Goal: Task Accomplishment & Management: Manage account settings

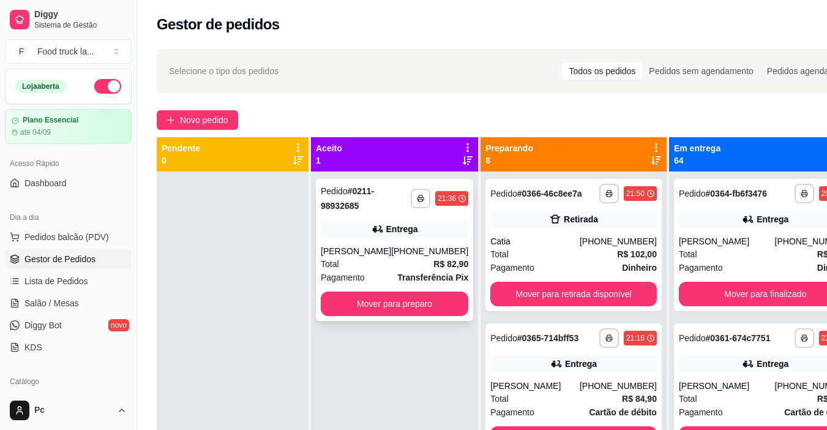
scroll to position [34, 0]
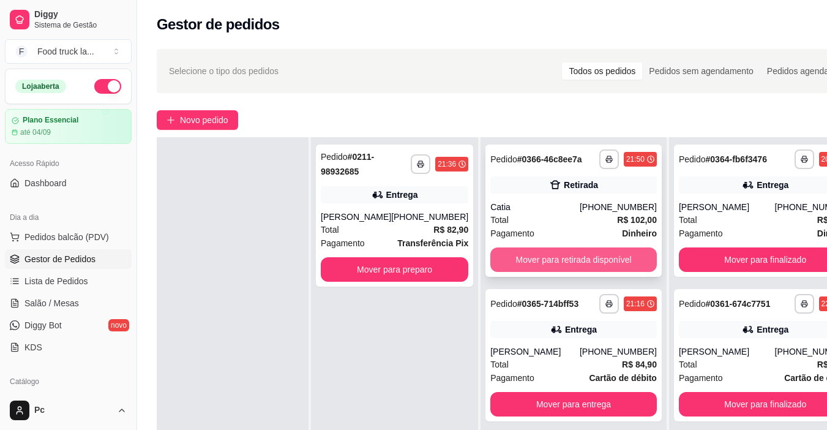
click at [530, 271] on button "Mover para retirada disponível" at bounding box center [573, 259] width 166 height 24
click at [538, 272] on button "Mover para entrega" at bounding box center [573, 259] width 166 height 24
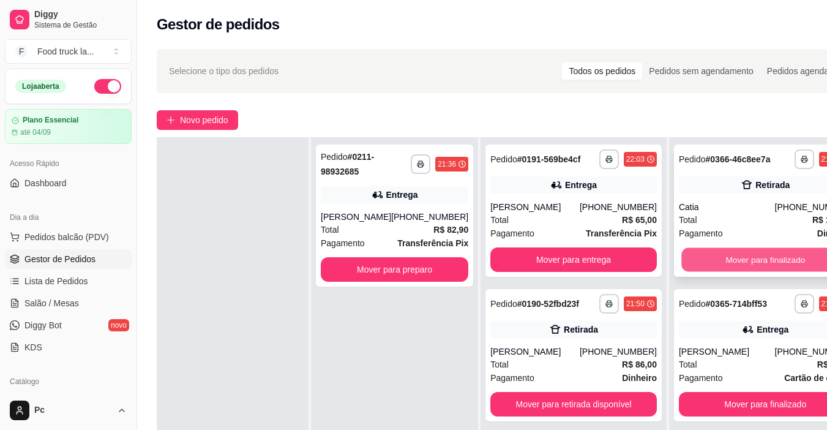
click at [686, 264] on button "Mover para finalizado" at bounding box center [765, 260] width 168 height 24
click at [679, 258] on button "Mover para finalizado" at bounding box center [765, 259] width 173 height 24
click at [693, 262] on button "Mover para finalizado" at bounding box center [765, 260] width 168 height 24
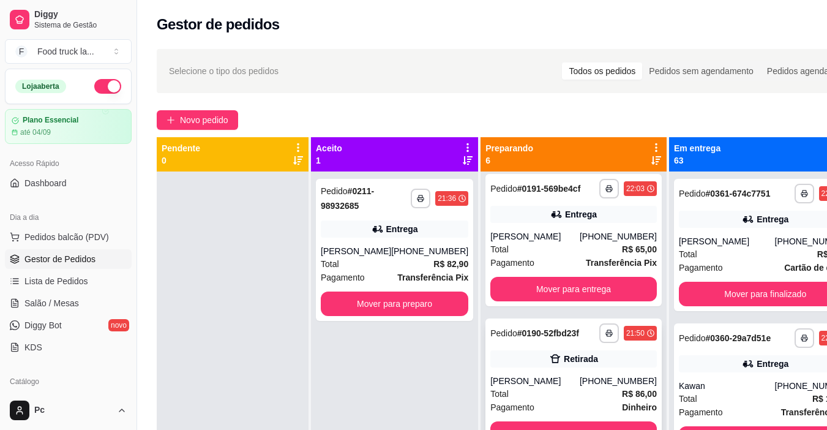
scroll to position [0, 0]
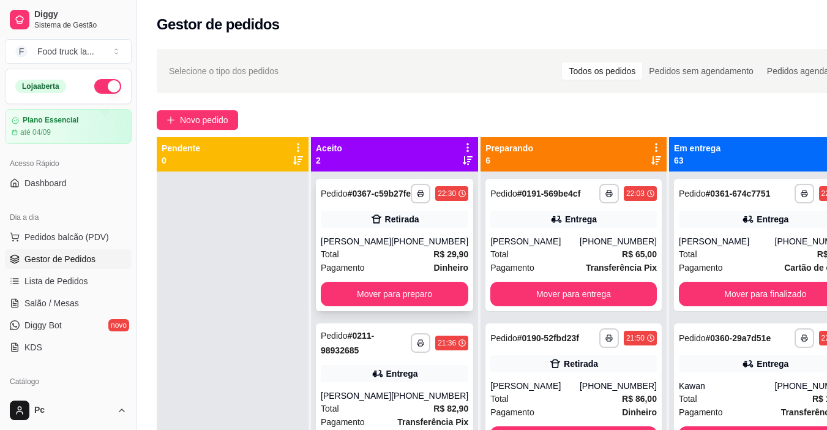
click at [350, 306] on button "Mover para preparo" at bounding box center [394, 293] width 147 height 24
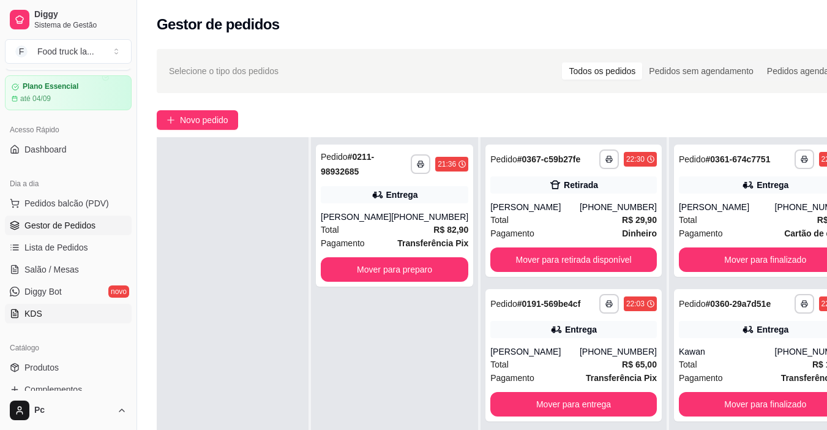
scroll to position [61, 0]
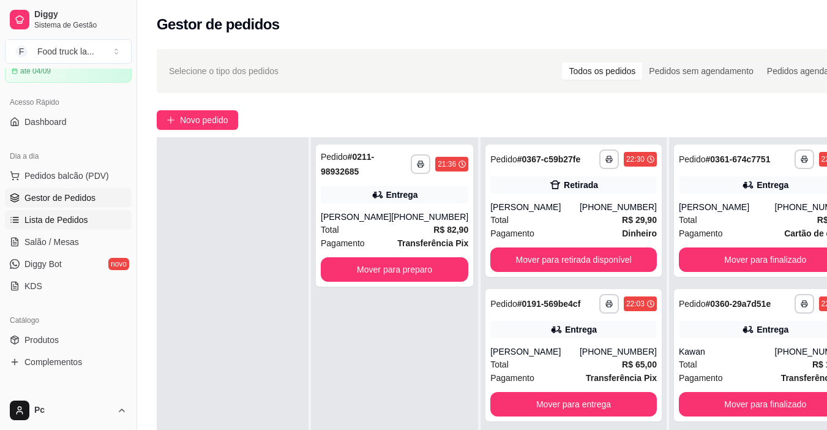
click at [79, 223] on span "Lista de Pedidos" at bounding box center [56, 220] width 64 height 12
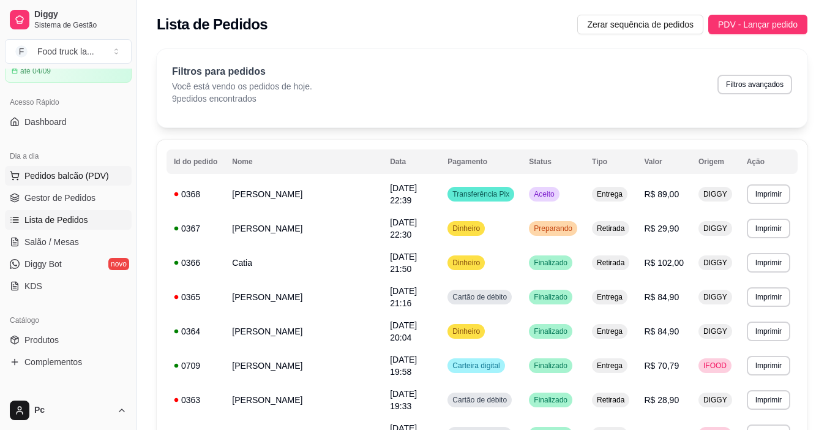
click at [48, 177] on span "Pedidos balcão (PDV)" at bounding box center [66, 176] width 84 height 12
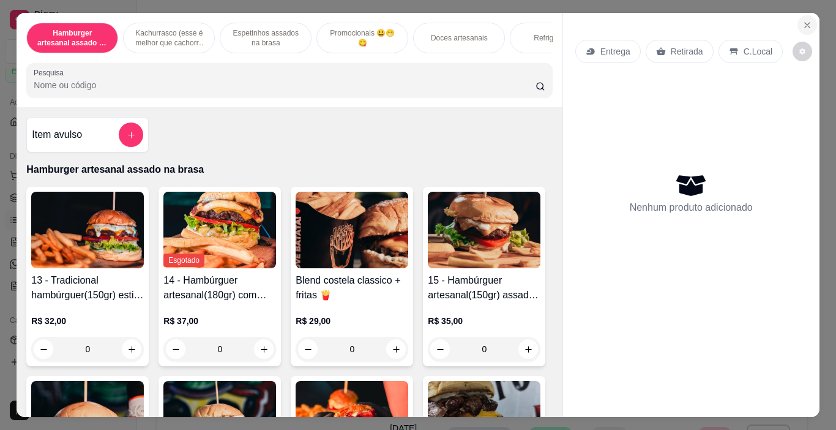
click at [809, 18] on button "Close" at bounding box center [807, 25] width 20 height 20
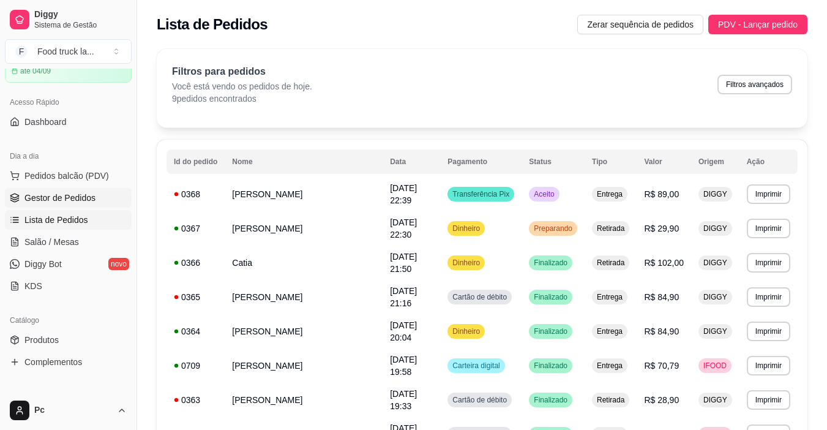
click at [73, 198] on span "Gestor de Pedidos" at bounding box center [59, 198] width 71 height 12
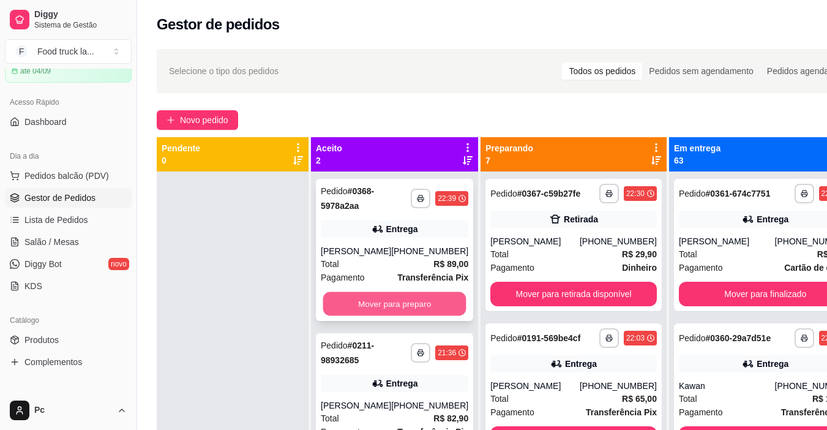
click at [400, 301] on button "Mover para preparo" at bounding box center [394, 304] width 143 height 24
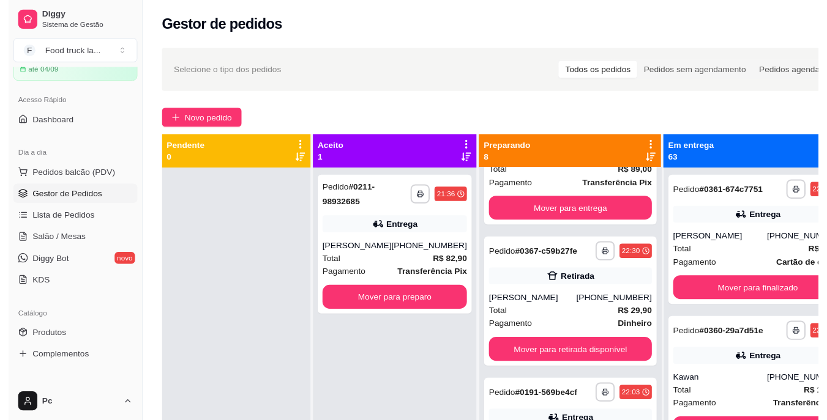
scroll to position [122, 0]
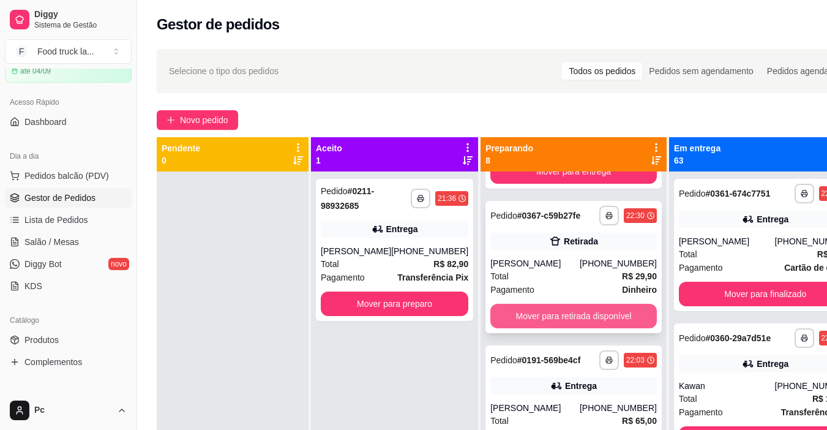
click at [539, 328] on button "Mover para retirada disponível" at bounding box center [573, 316] width 166 height 24
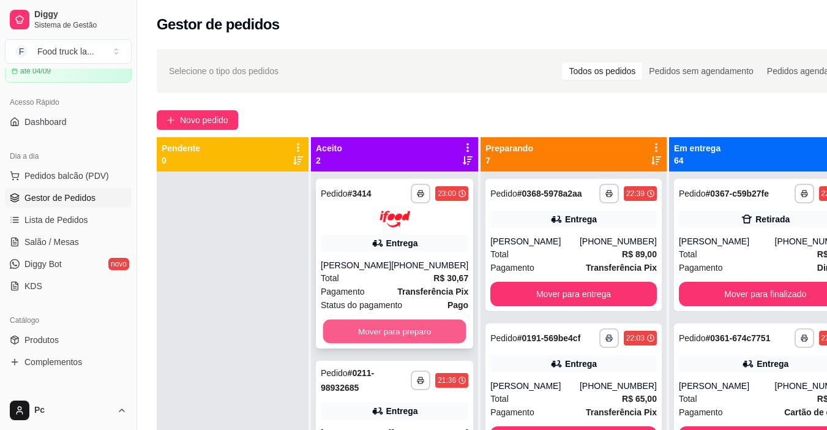
click at [388, 343] on button "Mover para preparo" at bounding box center [394, 331] width 143 height 24
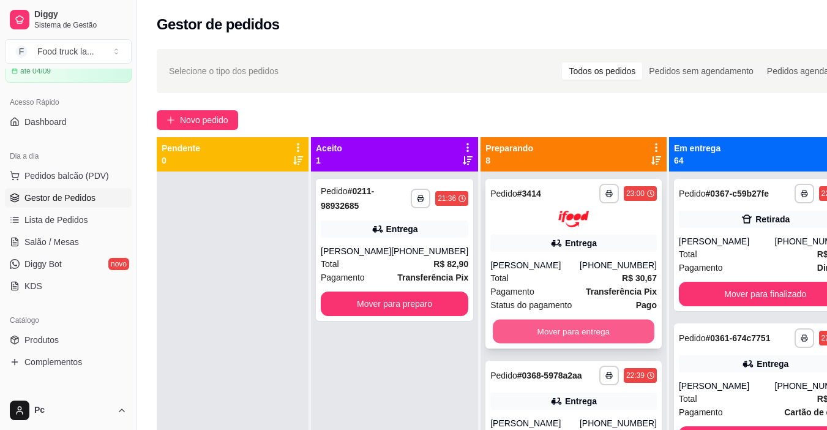
click at [582, 343] on button "Mover para entrega" at bounding box center [574, 331] width 162 height 24
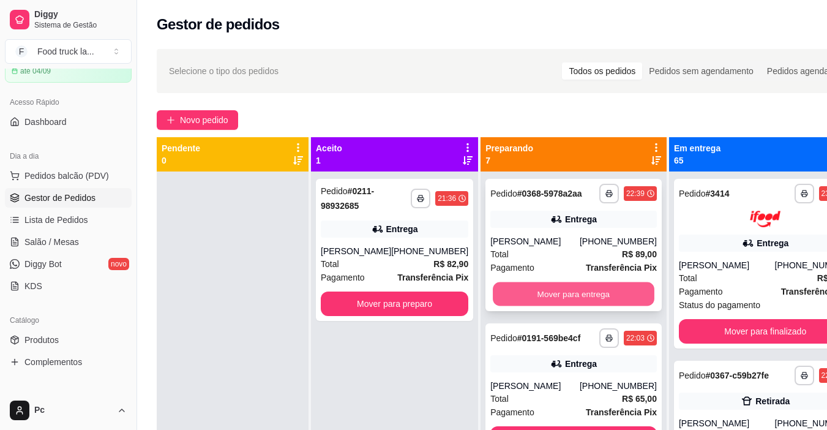
click at [562, 306] on button "Mover para entrega" at bounding box center [574, 294] width 162 height 24
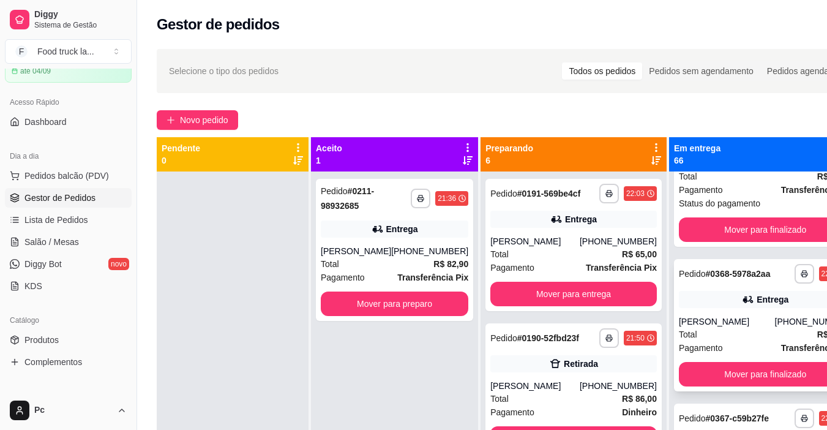
scroll to position [122, 0]
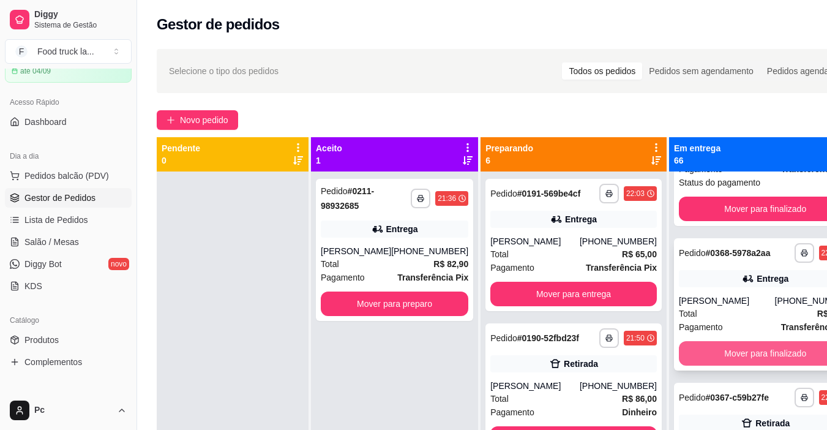
click at [689, 365] on button "Mover para finalizado" at bounding box center [765, 353] width 173 height 24
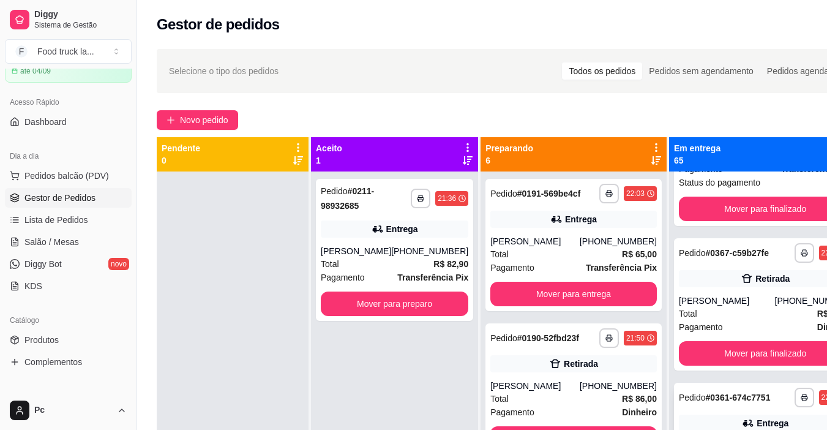
scroll to position [245, 0]
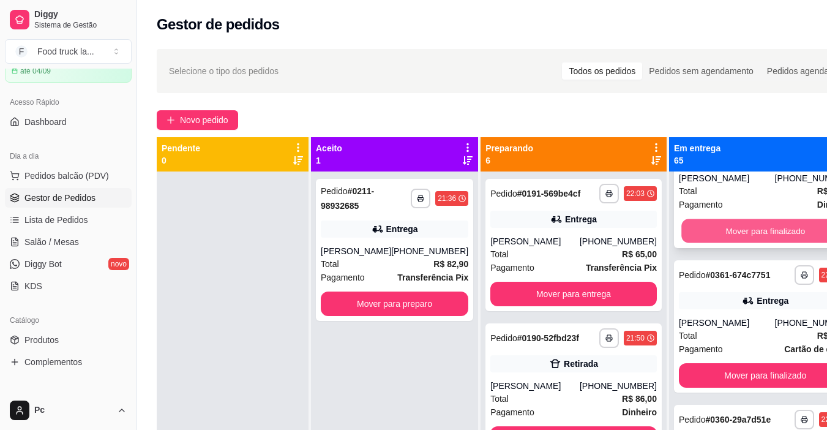
click at [695, 242] on button "Mover para finalizado" at bounding box center [765, 230] width 168 height 24
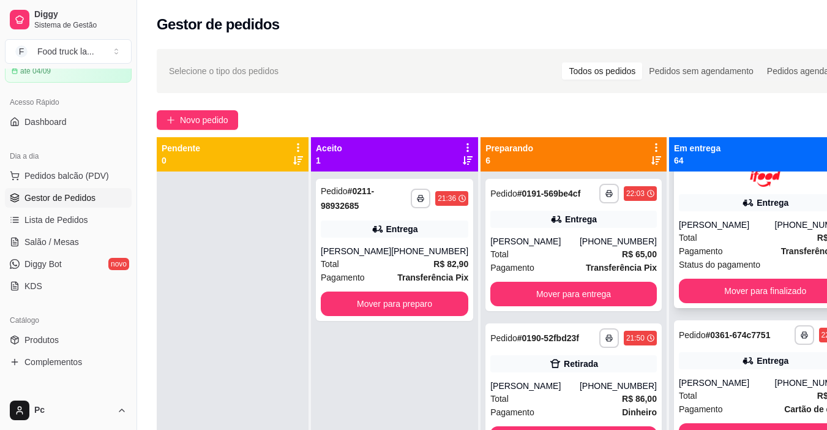
scroll to position [0, 0]
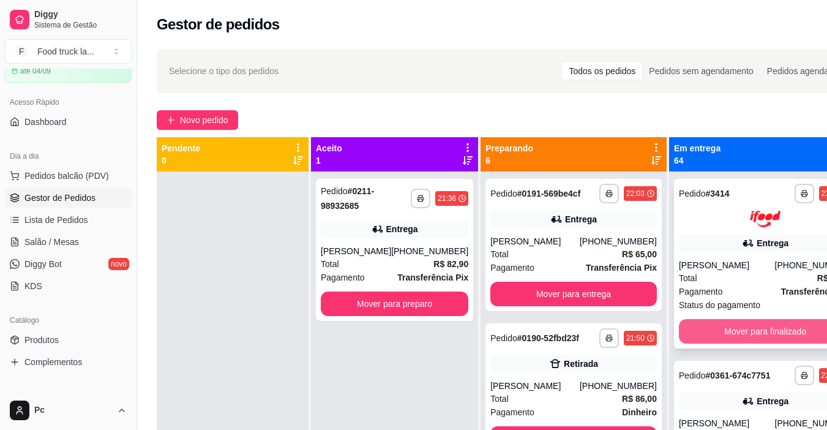
click at [729, 343] on button "Mover para finalizado" at bounding box center [765, 331] width 173 height 24
click at [710, 335] on button "Mover para finalizado" at bounding box center [765, 331] width 168 height 24
